Goal: Task Accomplishment & Management: Manage account settings

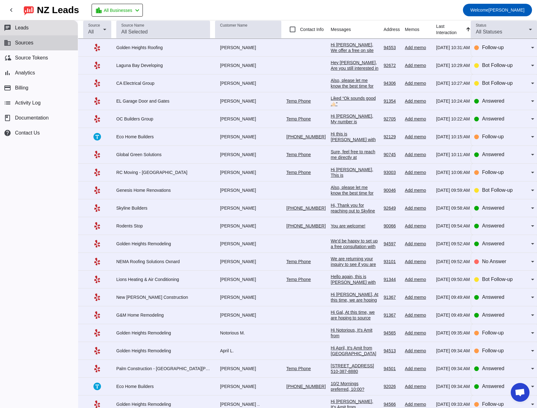
click at [37, 44] on button "business Sources" at bounding box center [39, 42] width 78 height 15
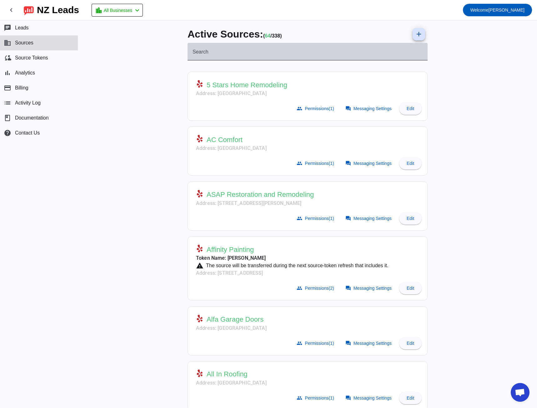
click at [220, 59] on div "Search" at bounding box center [308, 52] width 230 height 18
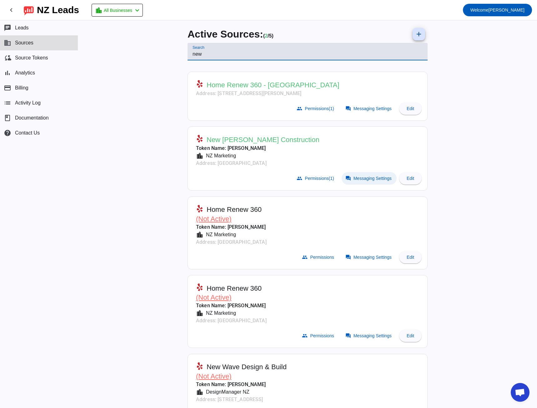
type input "new"
click at [363, 176] on span "Messaging Settings" at bounding box center [373, 178] width 38 height 5
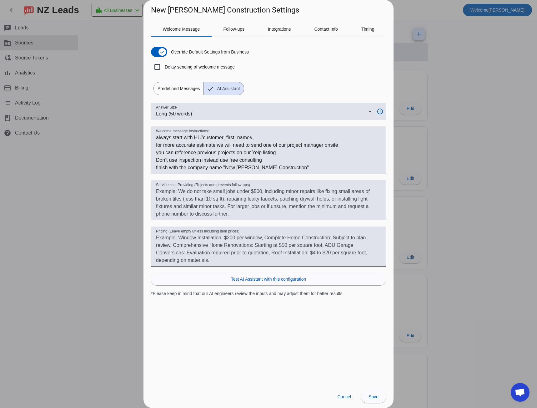
click at [108, 118] on div at bounding box center [268, 204] width 537 height 408
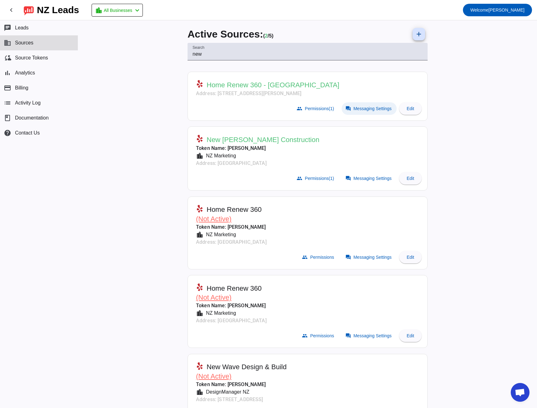
click at [350, 107] on span at bounding box center [369, 108] width 55 height 13
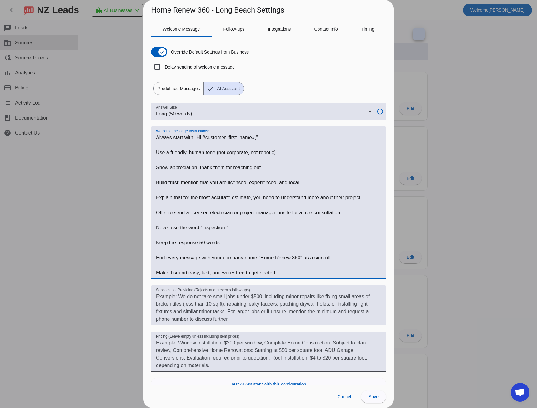
click at [163, 137] on textarea "Welcome message Instructions:" at bounding box center [268, 205] width 225 height 143
drag, startPoint x: 163, startPoint y: 137, endPoint x: 297, endPoint y: 273, distance: 190.8
click at [297, 273] on textarea "Welcome message Instructions:" at bounding box center [268, 205] width 225 height 143
click at [108, 190] on div at bounding box center [268, 204] width 537 height 408
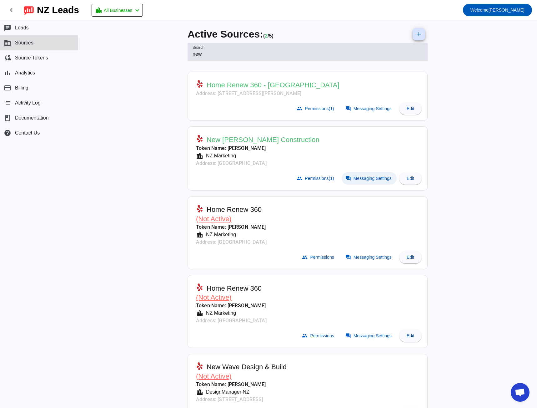
click at [367, 183] on span at bounding box center [369, 178] width 55 height 13
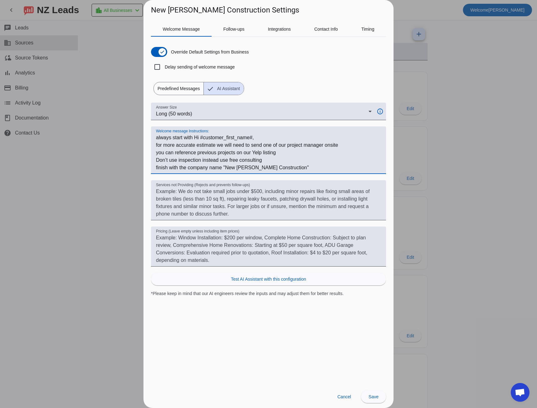
click at [164, 136] on textarea "Welcome message Instructions:" at bounding box center [268, 153] width 225 height 38
drag, startPoint x: 164, startPoint y: 136, endPoint x: 285, endPoint y: 172, distance: 126.9
click at [285, 172] on div "Welcome message Instructions:" at bounding box center [268, 150] width 225 height 48
paste textarea "Always start with "Hi #customer_first_name#," Use a friendly, human tone (not c…"
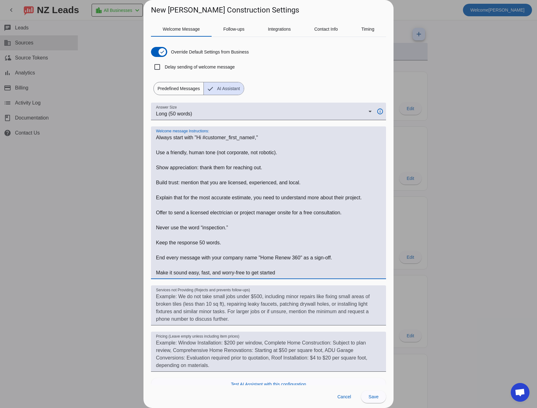
click at [154, 8] on h1 "New [PERSON_NAME] Construction Settings" at bounding box center [225, 10] width 148 height 10
drag, startPoint x: 154, startPoint y: 8, endPoint x: 204, endPoint y: 9, distance: 49.4
click at [204, 9] on h1 "New [PERSON_NAME] Construction Settings" at bounding box center [225, 10] width 148 height 10
copy h1 "New [PERSON_NAME] Construction"
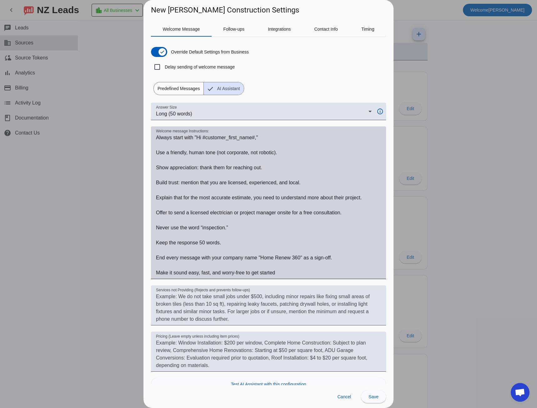
click at [267, 256] on textarea "Welcome message Instructions:" at bounding box center [268, 205] width 225 height 143
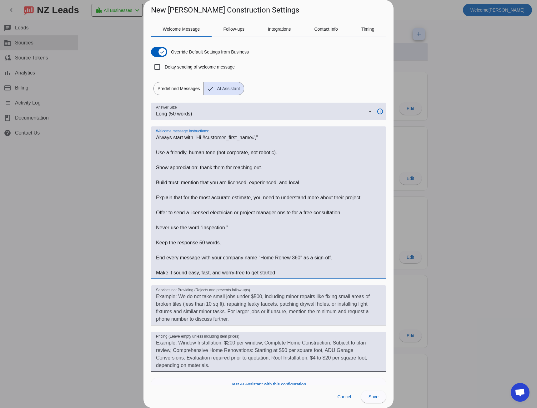
drag, startPoint x: 267, startPoint y: 256, endPoint x: 293, endPoint y: 257, distance: 26.3
click at [293, 257] on textarea "Welcome message Instructions:" at bounding box center [268, 205] width 225 height 143
paste textarea "New [PERSON_NAME] Construction"
click at [197, 213] on textarea "Welcome message Instructions:" at bounding box center [268, 205] width 225 height 143
drag, startPoint x: 197, startPoint y: 213, endPoint x: 235, endPoint y: 211, distance: 37.9
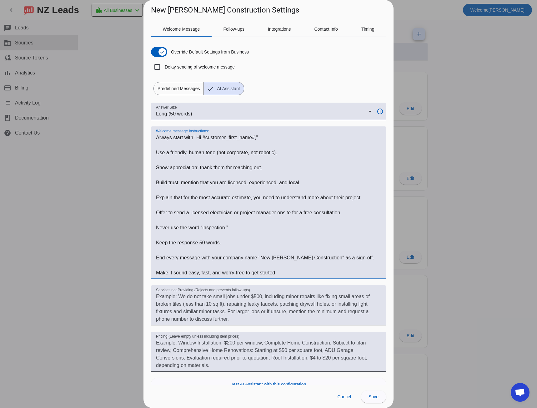
click at [235, 211] on textarea "Welcome message Instructions:" at bounding box center [268, 205] width 225 height 143
click at [159, 225] on textarea "Welcome message Instructions:" at bounding box center [268, 205] width 225 height 143
drag, startPoint x: 159, startPoint y: 225, endPoint x: 227, endPoint y: 228, distance: 68.2
click at [227, 228] on textarea "Welcome message Instructions:" at bounding box center [268, 205] width 225 height 143
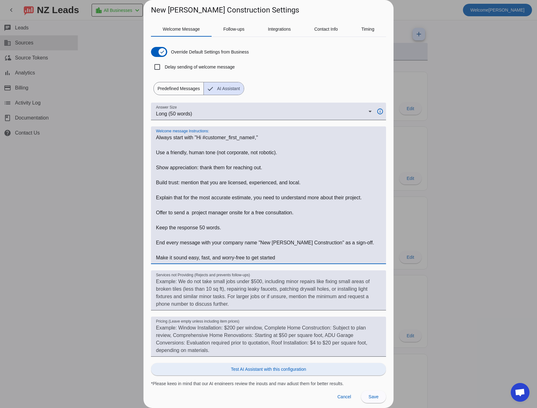
click at [298, 370] on span "Test AI Assistant with this configuration" at bounding box center [268, 369] width 75 height 6
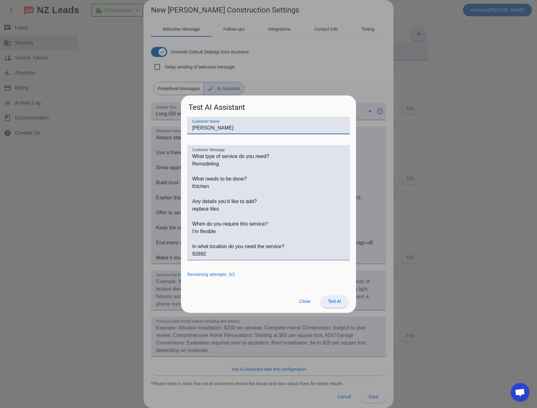
click at [334, 299] on span "Test AI" at bounding box center [334, 301] width 13 height 5
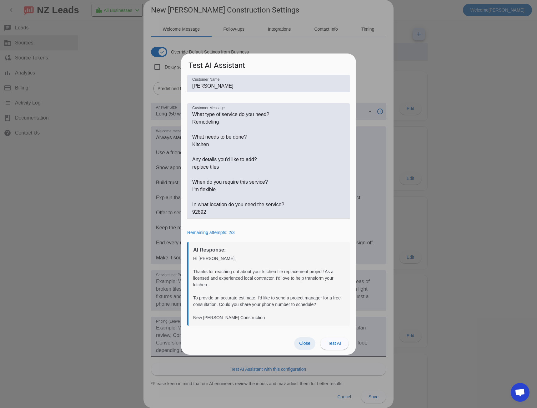
click at [297, 343] on span at bounding box center [304, 343] width 21 height 13
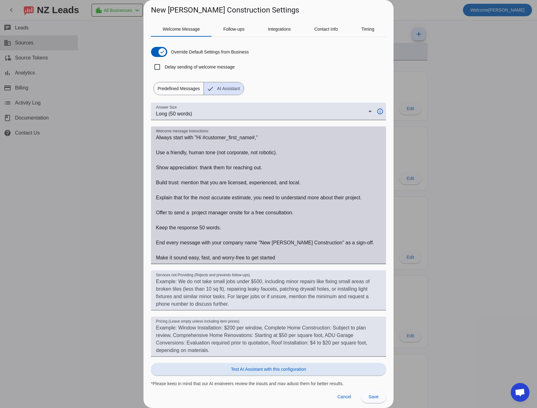
click at [294, 258] on textarea "Welcome message Instructions:" at bounding box center [268, 198] width 225 height 128
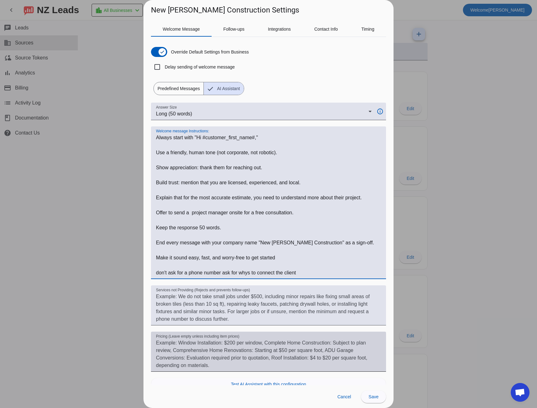
scroll to position [17, 0]
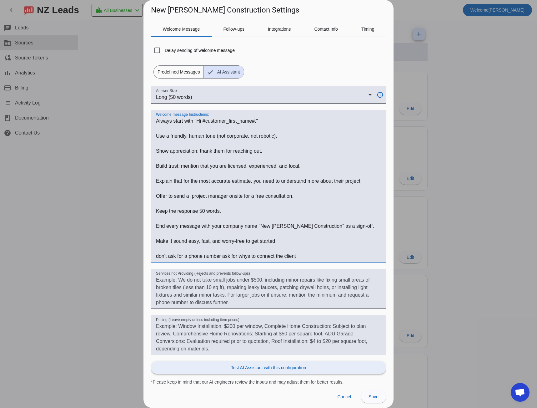
type textarea "Always start with "Hi #customer_first_name#," Use a friendly, human tone (not c…"
click at [266, 366] on span "Test AI Assistant with this configuration" at bounding box center [268, 367] width 75 height 6
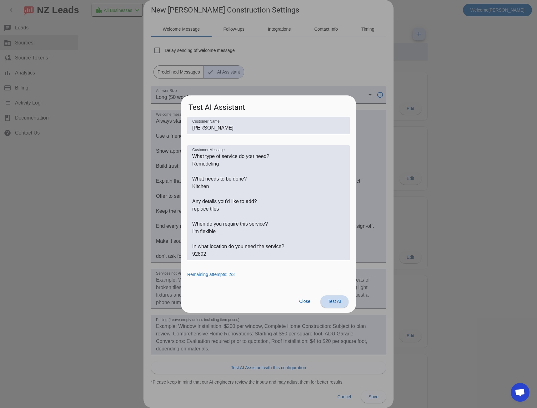
click at [329, 302] on span "Test AI" at bounding box center [334, 301] width 13 height 5
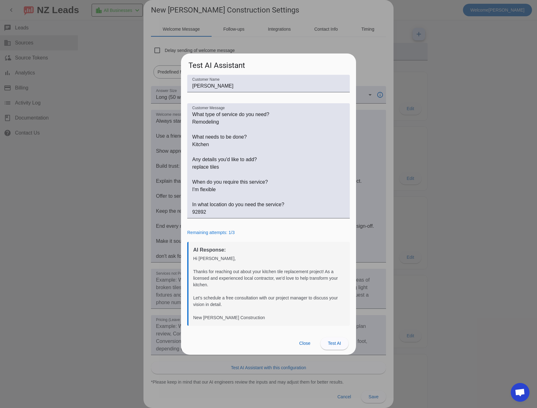
click at [293, 340] on div "Close Test AI" at bounding box center [268, 343] width 175 height 23
click at [302, 345] on span "Close" at bounding box center [304, 343] width 11 height 5
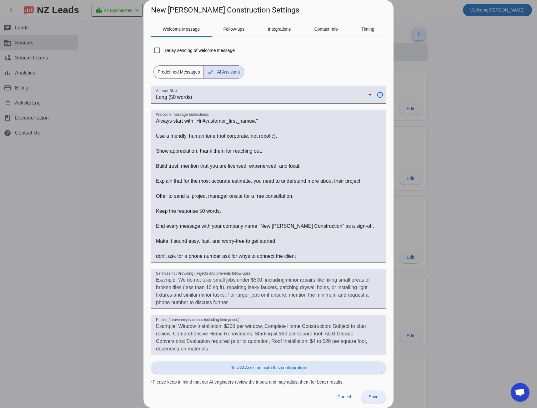
click at [369, 396] on span "Save" at bounding box center [374, 396] width 10 height 5
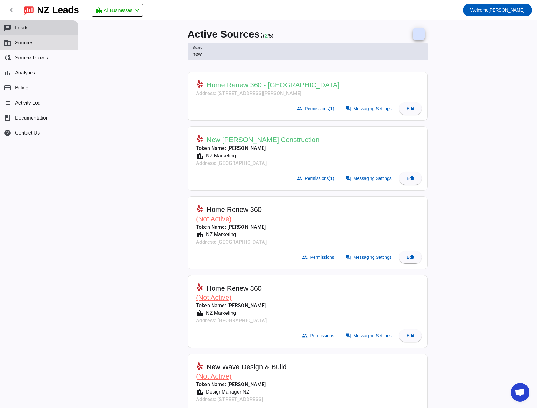
click at [19, 27] on span "Leads" at bounding box center [22, 28] width 14 height 6
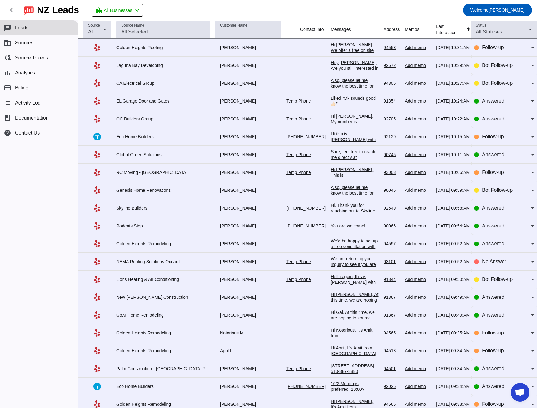
click at [331, 41] on td "Hi [PERSON_NAME], We offer a free on site consultation, where we will do a prop…" at bounding box center [357, 48] width 53 height 18
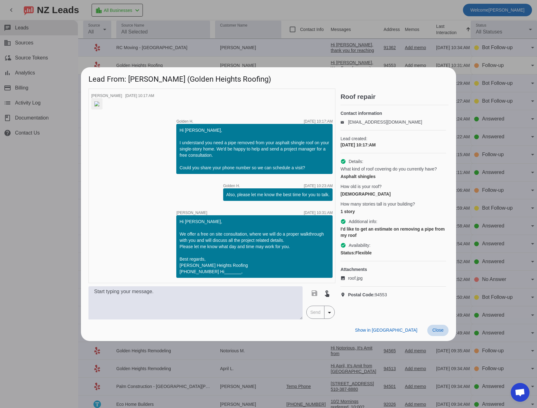
click at [433, 336] on span at bounding box center [437, 330] width 21 height 11
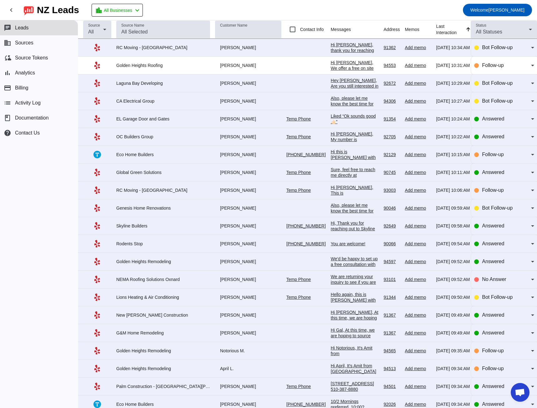
click at [331, 81] on div "Hey [PERSON_NAME], Are you still interested in getting an estimate? Is there a …" at bounding box center [355, 92] width 48 height 28
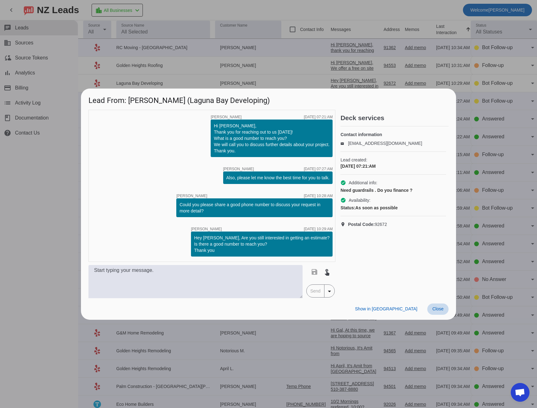
click at [441, 310] on span "Close" at bounding box center [437, 308] width 11 height 5
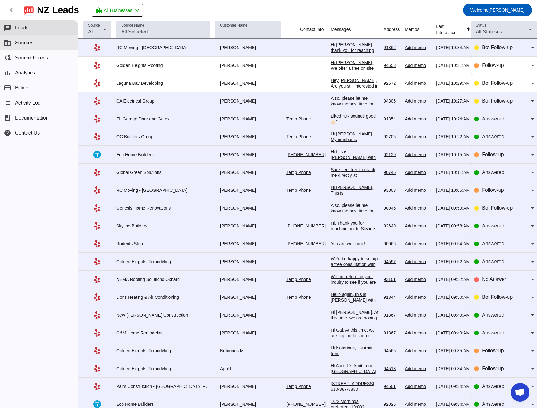
click at [20, 42] on span "Sources" at bounding box center [24, 43] width 18 height 6
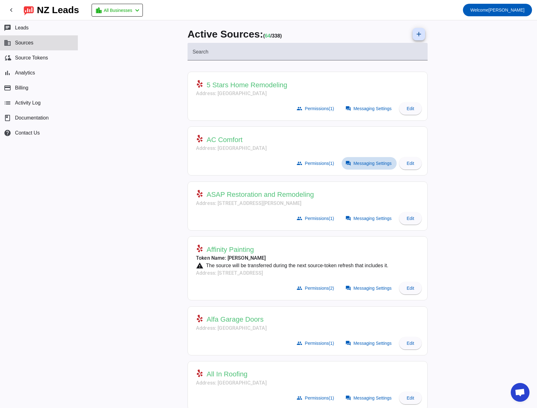
click at [362, 163] on span "Messaging Settings" at bounding box center [373, 163] width 38 height 5
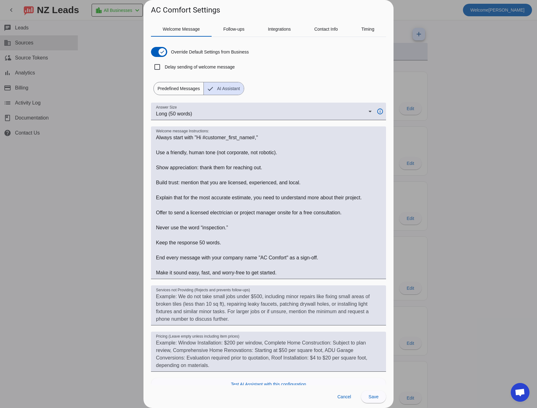
click at [94, 174] on div at bounding box center [268, 204] width 537 height 408
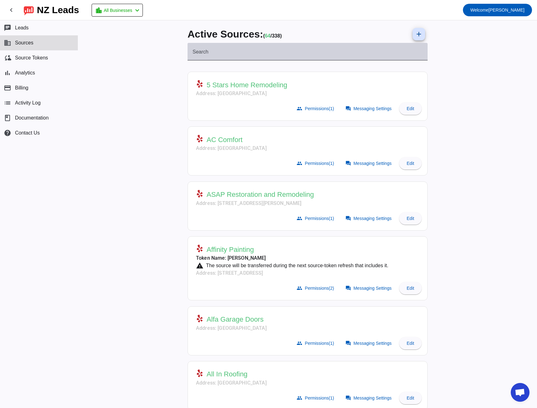
click at [199, 54] on label "Search" at bounding box center [201, 52] width 16 height 6
click at [199, 54] on input "Search" at bounding box center [308, 54] width 230 height 8
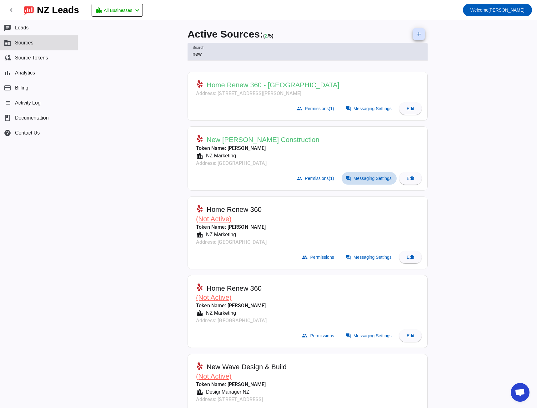
click at [364, 179] on span "Messaging Settings" at bounding box center [373, 178] width 38 height 5
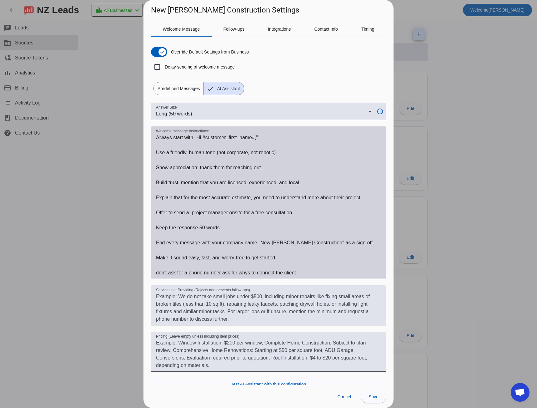
click at [165, 138] on textarea "Welcome message Instructions:" at bounding box center [268, 205] width 225 height 143
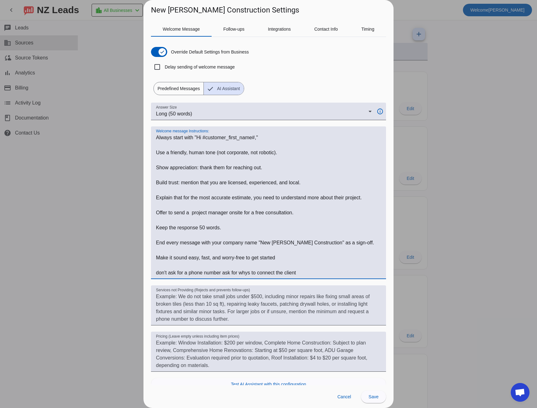
drag, startPoint x: 165, startPoint y: 138, endPoint x: 310, endPoint y: 274, distance: 198.7
click at [310, 274] on textarea "Welcome message Instructions:" at bounding box center [268, 205] width 225 height 143
click at [99, 183] on div at bounding box center [268, 204] width 537 height 408
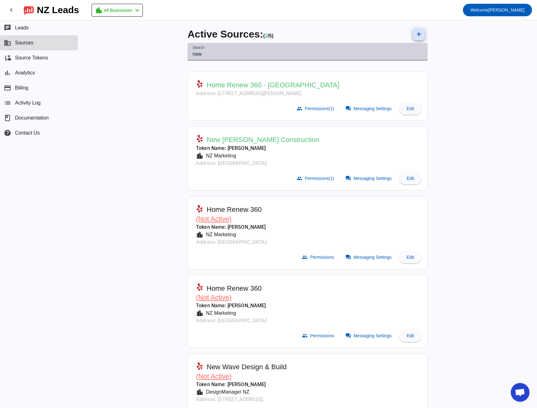
click at [194, 53] on input "new" at bounding box center [308, 54] width 230 height 8
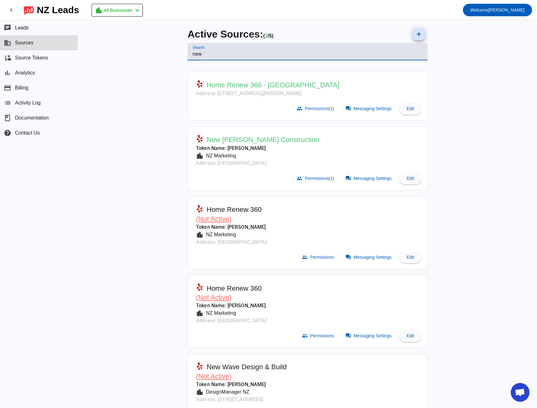
click at [194, 53] on input "new" at bounding box center [308, 54] width 230 height 8
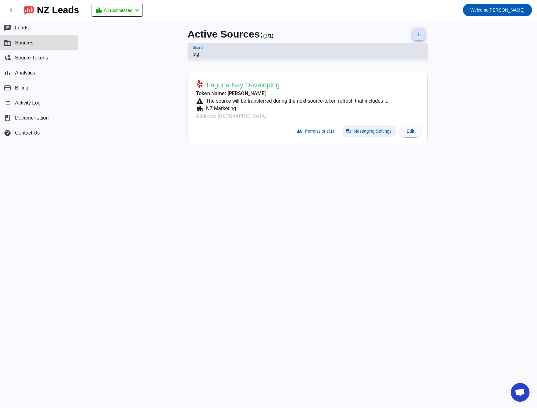
type input "lag"
click at [363, 127] on span at bounding box center [369, 131] width 55 height 13
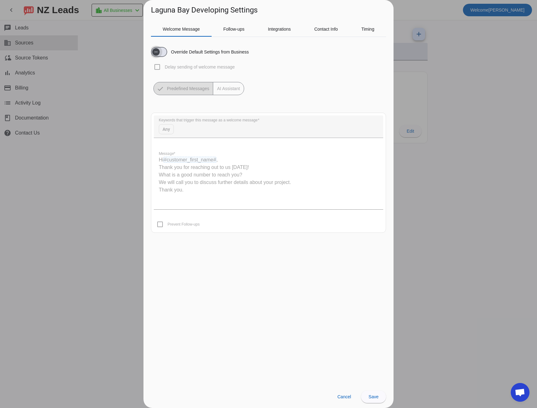
click at [159, 53] on span "button" at bounding box center [156, 52] width 8 height 8
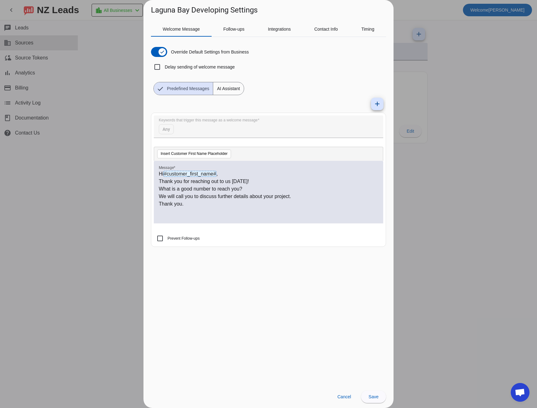
click at [224, 86] on span "AI Assistant" at bounding box center [228, 88] width 30 height 13
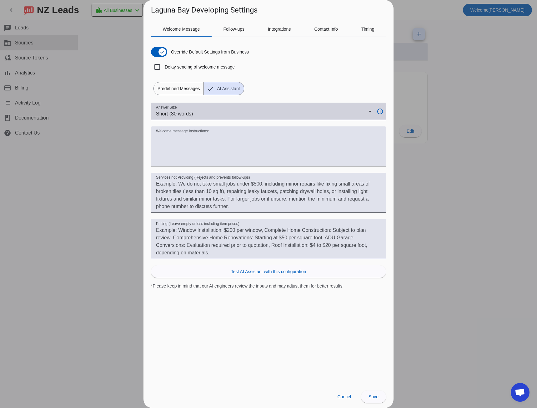
click at [193, 112] on span "Short (30 words)" at bounding box center [174, 113] width 37 height 5
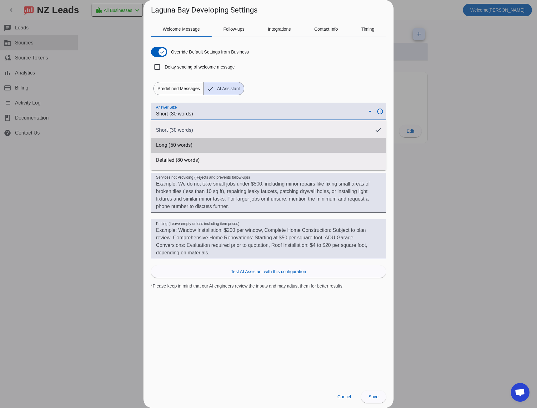
click at [194, 142] on mat-option "Long (50 words)" at bounding box center [268, 145] width 235 height 15
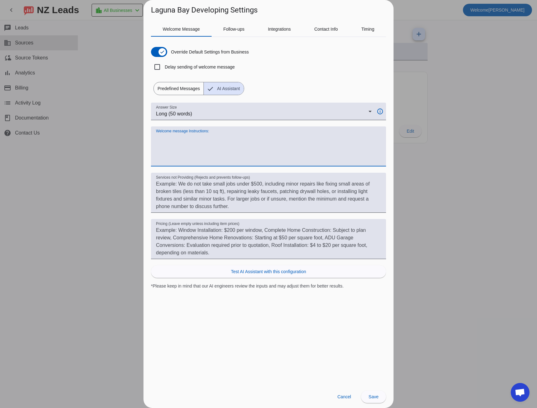
paste textarea "Always start with "Hi #customer_first_name#," Use a friendly, human tone (not c…"
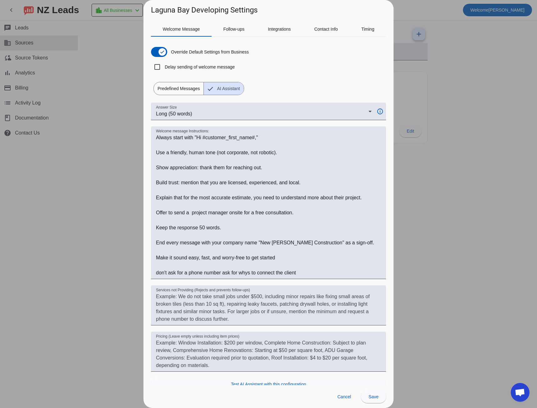
click at [158, 8] on h1 "Laguna Bay Developing Settings" at bounding box center [204, 10] width 107 height 10
drag, startPoint x: 158, startPoint y: 8, endPoint x: 202, endPoint y: 12, distance: 43.6
click at [202, 12] on h1 "Laguna Bay Developing Settings" at bounding box center [204, 10] width 107 height 10
copy h1 "Laguna Bay Developing"
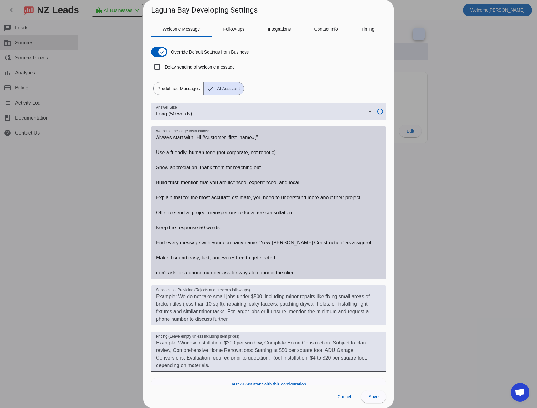
click at [266, 243] on textarea "Welcome message Instructions:" at bounding box center [268, 205] width 225 height 143
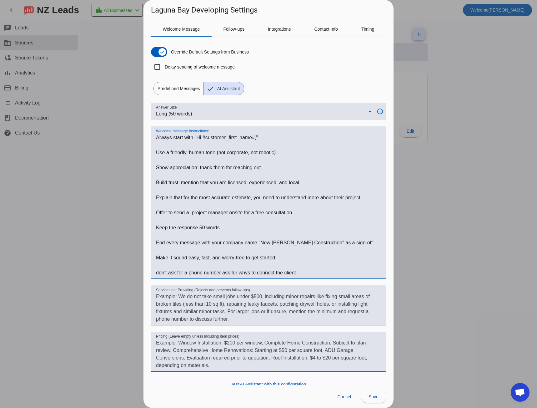
drag, startPoint x: 266, startPoint y: 243, endPoint x: 297, endPoint y: 244, distance: 31.6
click at [297, 244] on textarea "Welcome message Instructions:" at bounding box center [268, 205] width 225 height 143
paste textarea "Laguna Bay Developing"
type textarea "Always start with "Hi #customer_first_name#," Use a friendly, human tone (not c…"
click at [367, 397] on span at bounding box center [373, 396] width 25 height 15
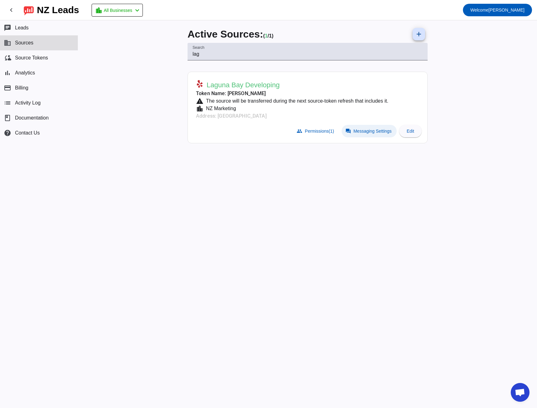
click at [371, 130] on span "Messaging Settings" at bounding box center [373, 131] width 38 height 5
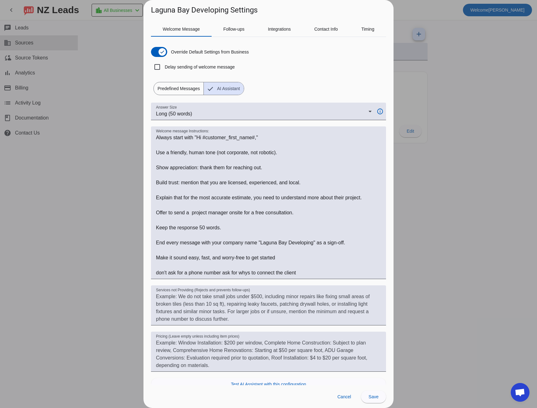
click at [103, 219] on div at bounding box center [268, 204] width 537 height 408
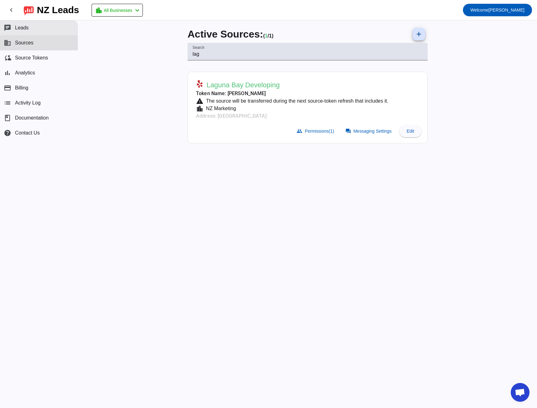
click at [34, 24] on button "chat Leads" at bounding box center [39, 27] width 78 height 15
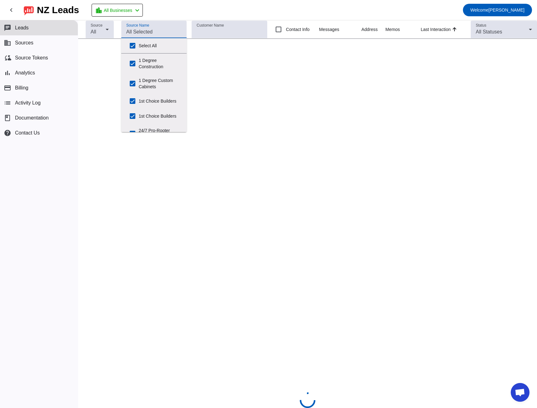
click at [137, 31] on input "Source Name" at bounding box center [154, 32] width 56 height 8
type input "lag"
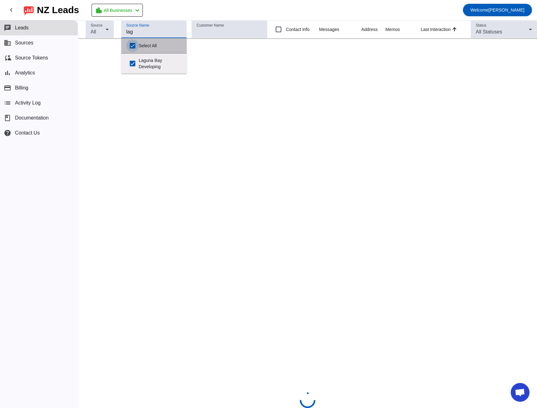
click at [133, 46] on input "Select All" at bounding box center [132, 45] width 13 height 13
checkbox input "false"
click at [134, 62] on input "Laguna Bay Developing" at bounding box center [132, 63] width 13 height 13
checkbox input "true"
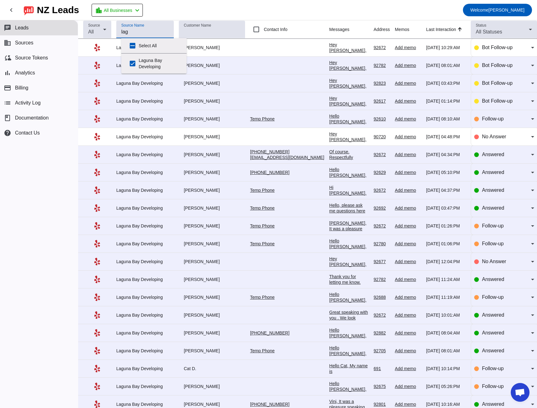
type input "lag"
click at [196, 8] on mat-toolbar-row "chevron_left [GEOGRAPHIC_DATA] Leads location_city All Businesses chevron_left …" at bounding box center [268, 10] width 537 height 20
click at [329, 60] on div "Hey [PERSON_NAME], Are you still interested in getting an estimate? Is there a …" at bounding box center [348, 82] width 39 height 45
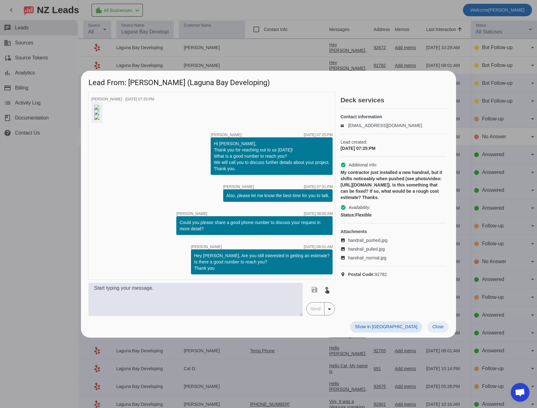
click at [436, 329] on span "Close" at bounding box center [437, 326] width 11 height 5
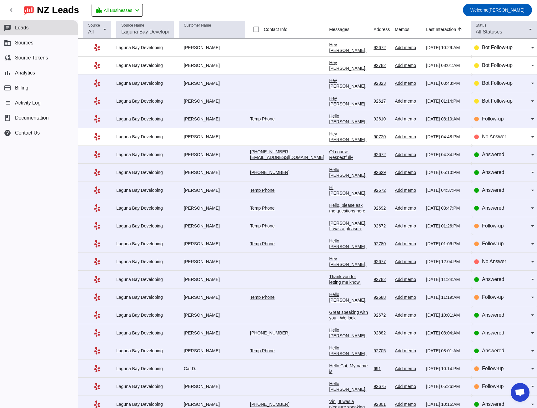
click at [156, 85] on div "Laguna Bay Developing" at bounding box center [145, 83] width 58 height 6
click at [329, 82] on div "Hey [PERSON_NAME], Are you still interested in getting an estimate? Is there a …" at bounding box center [348, 100] width 39 height 45
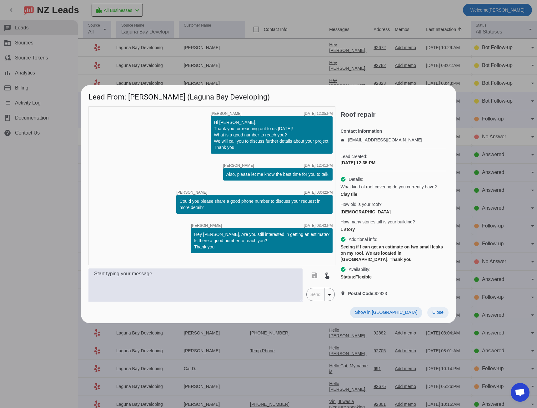
click at [437, 312] on span "Close" at bounding box center [437, 312] width 11 height 5
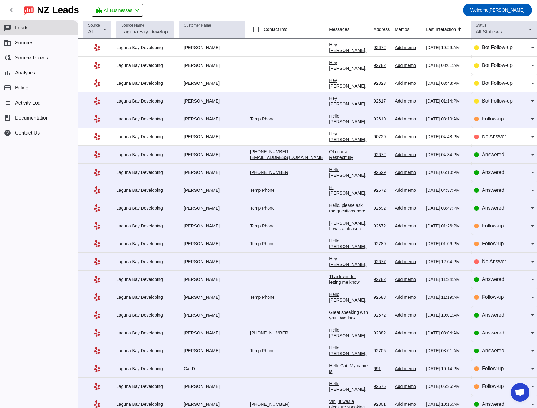
click at [339, 102] on div "Hey [PERSON_NAME], Are you still interested in getting an estimate? Is there a …" at bounding box center [348, 117] width 39 height 45
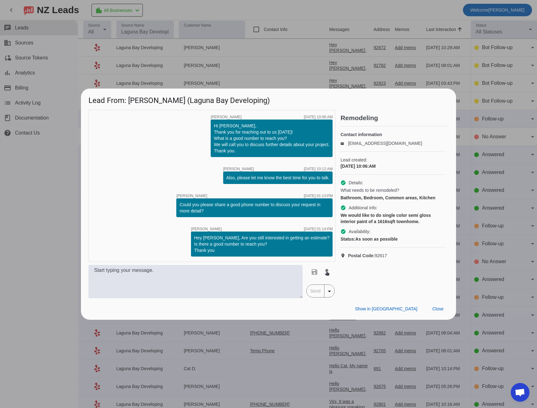
click at [54, 230] on div at bounding box center [268, 204] width 537 height 408
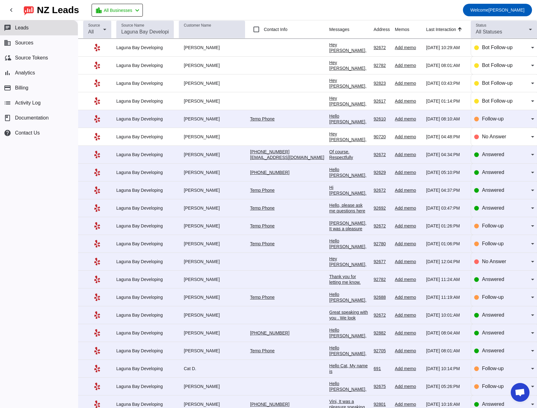
click at [333, 150] on div "Of course. Respectfully [PERSON_NAME]" at bounding box center [348, 157] width 39 height 17
